Goal: Transaction & Acquisition: Purchase product/service

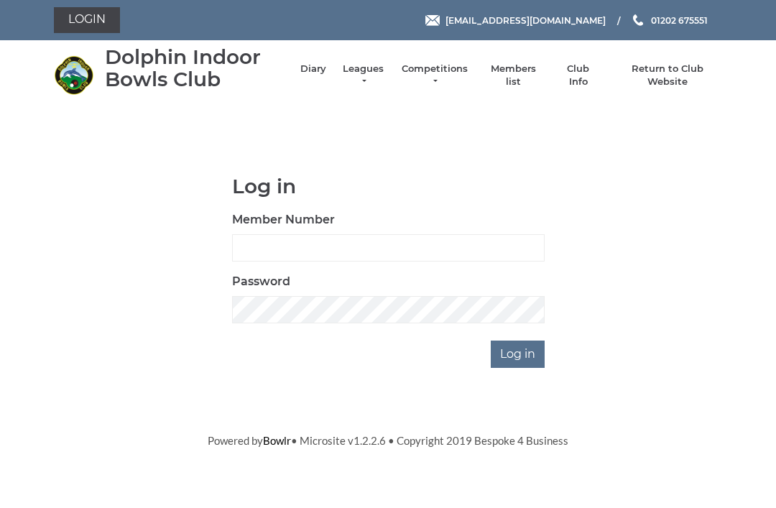
scroll to position [113, 0]
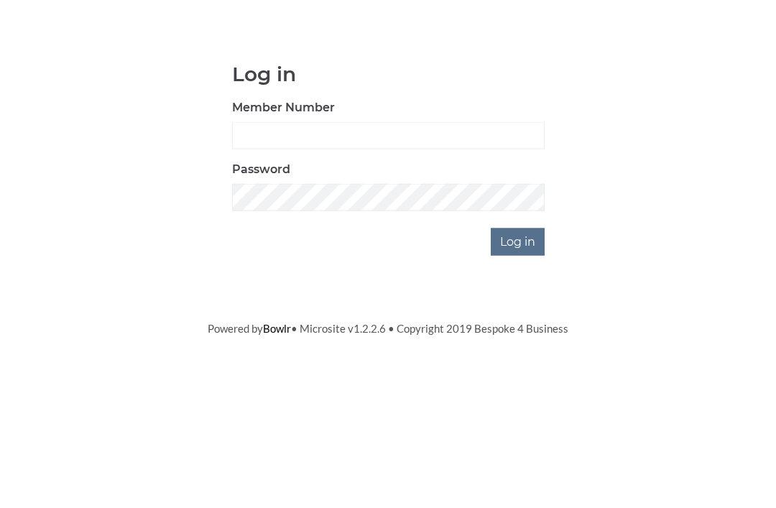
click at [287, 234] on input "Member Number" at bounding box center [388, 247] width 312 height 27
type input "3064"
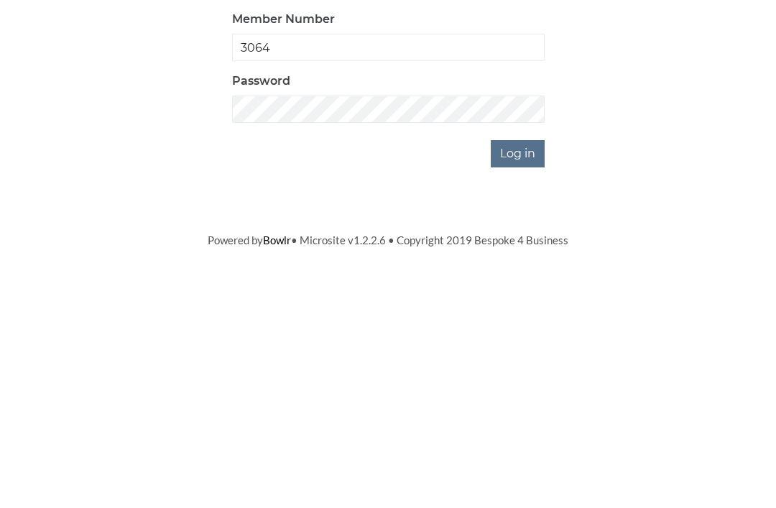
click at [531, 340] on input "Log in" at bounding box center [517, 353] width 54 height 27
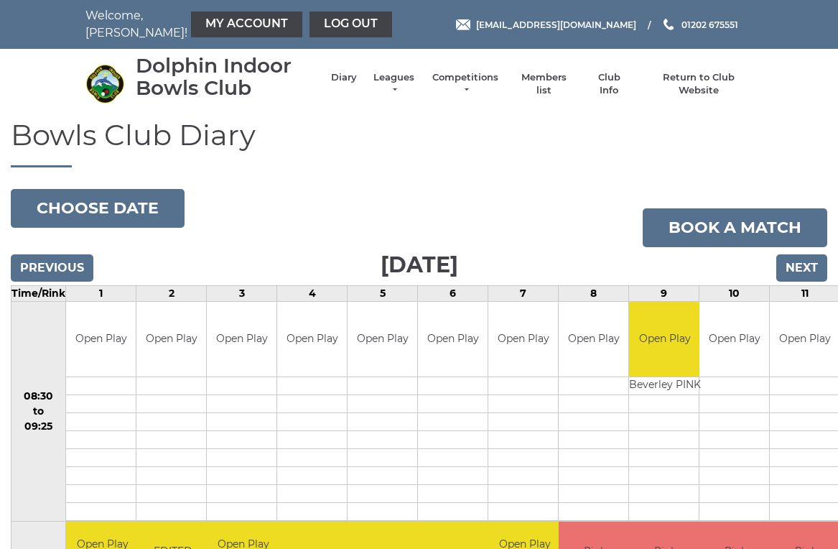
scroll to position [6, 0]
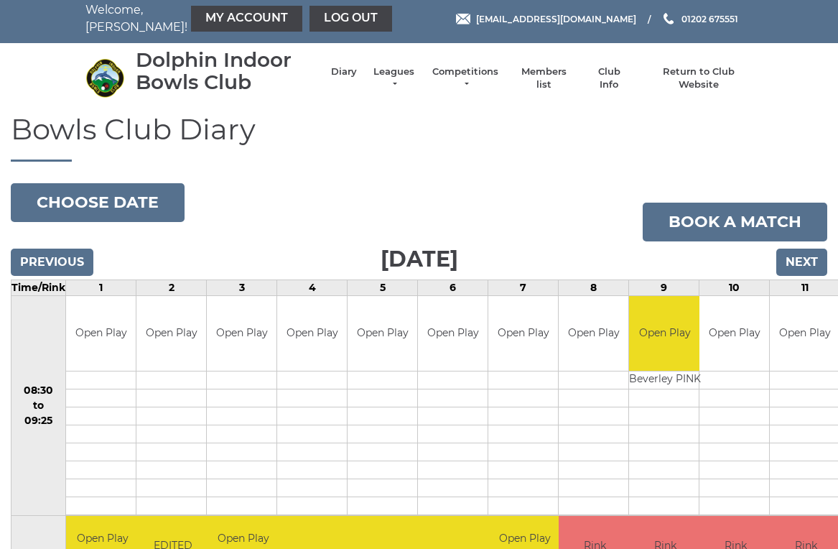
click at [220, 22] on link "My Account" at bounding box center [246, 19] width 111 height 26
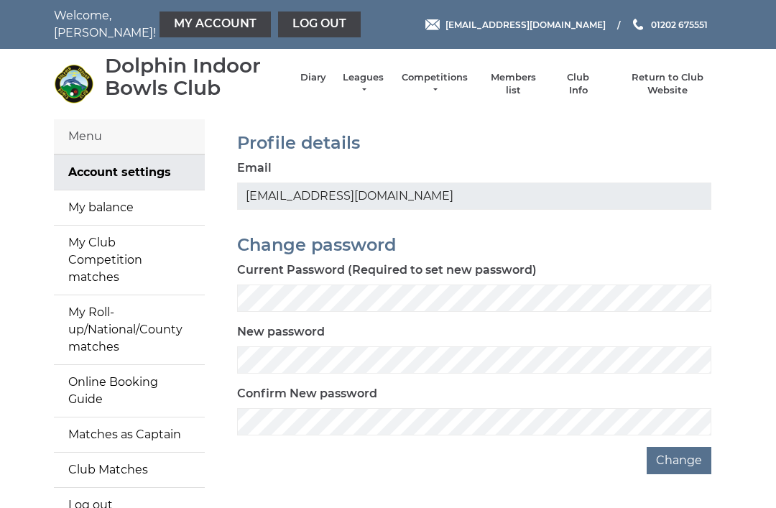
click at [122, 206] on link "My balance" at bounding box center [129, 207] width 151 height 34
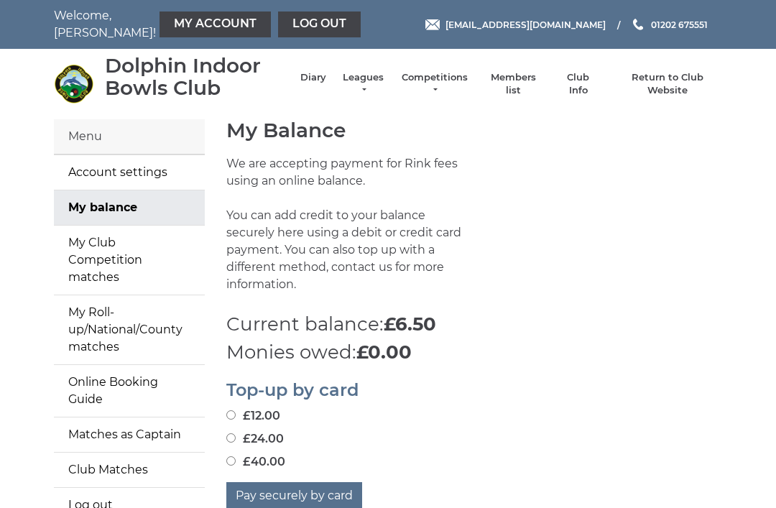
click at [241, 430] on label "£24.00" at bounding box center [254, 438] width 57 height 17
click at [236, 433] on input "£24.00" at bounding box center [230, 437] width 9 height 9
radio input "true"
click at [321, 482] on button "Pay securely by card" at bounding box center [294, 495] width 136 height 27
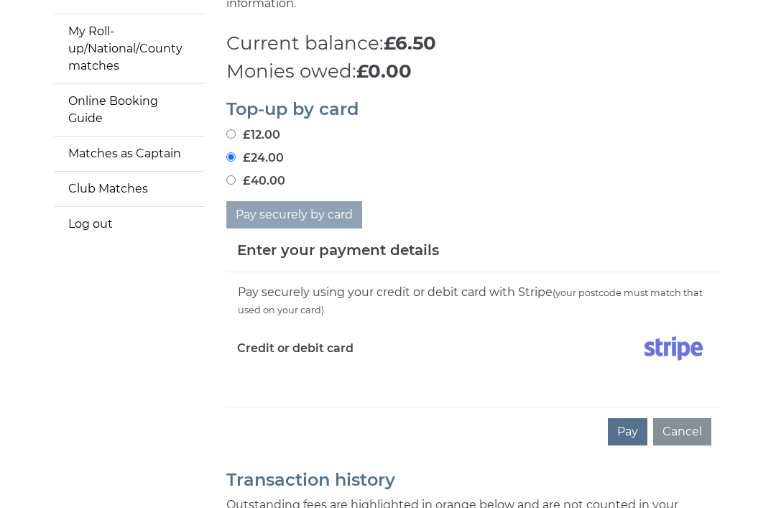
scroll to position [282, 0]
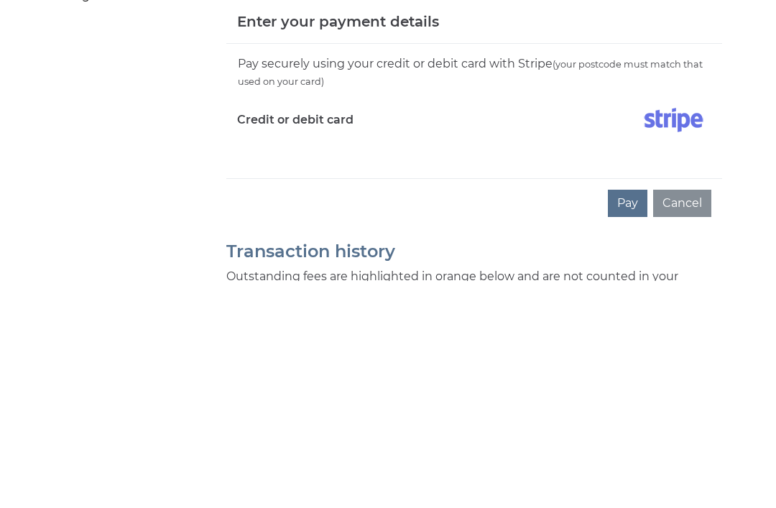
click at [630, 417] on button "Pay" at bounding box center [627, 430] width 39 height 27
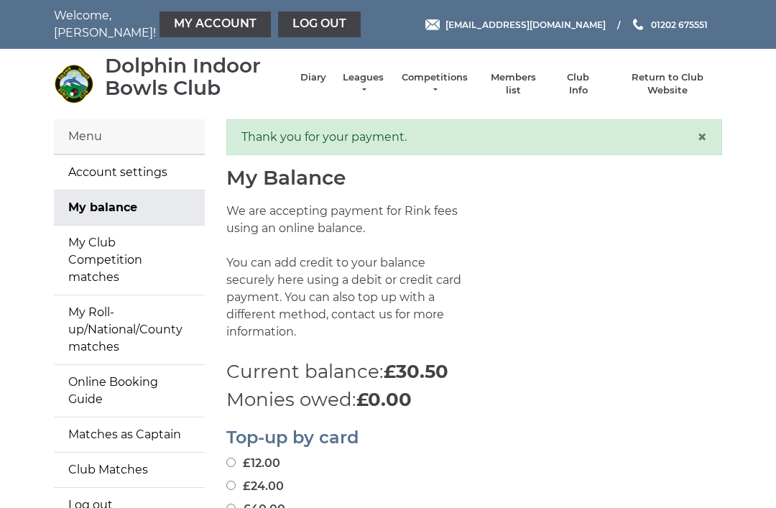
click at [280, 21] on link "Log out" at bounding box center [319, 24] width 83 height 26
